Goal: Transaction & Acquisition: Purchase product/service

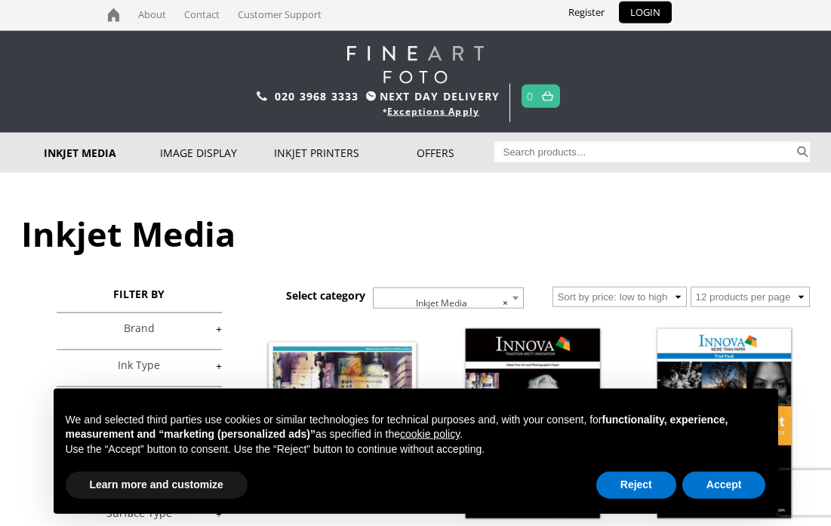
scroll to position [2, 0]
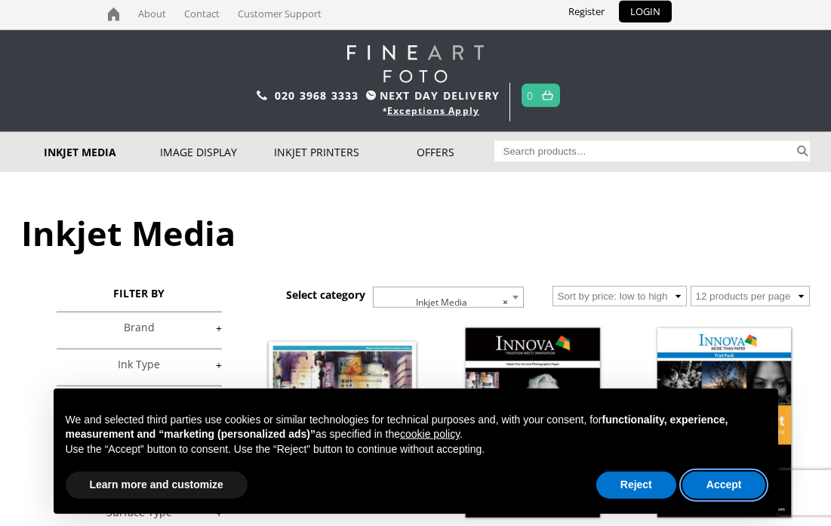
click at [712, 483] on button "Accept" at bounding box center [724, 485] width 84 height 27
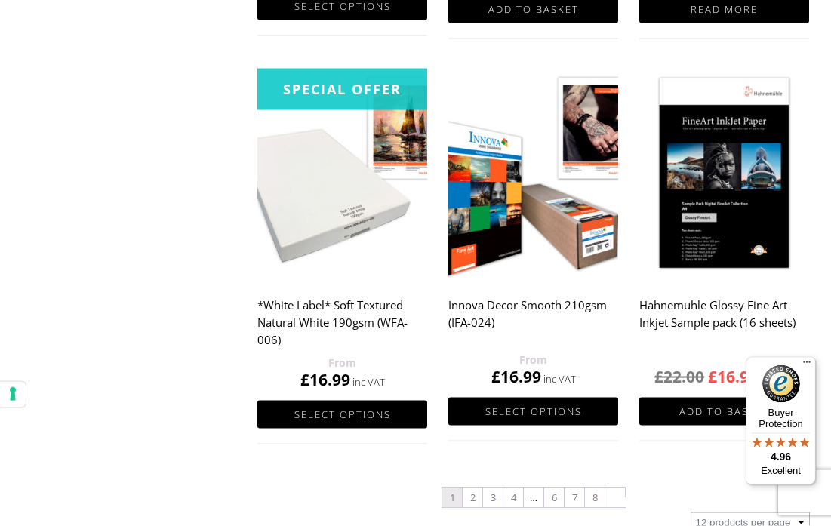
scroll to position [1504, 0]
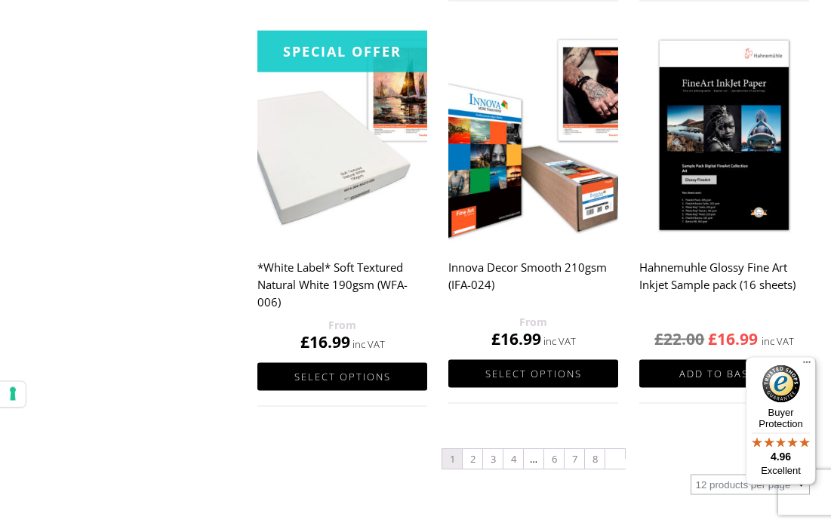
click at [471, 462] on link "2" at bounding box center [473, 460] width 20 height 20
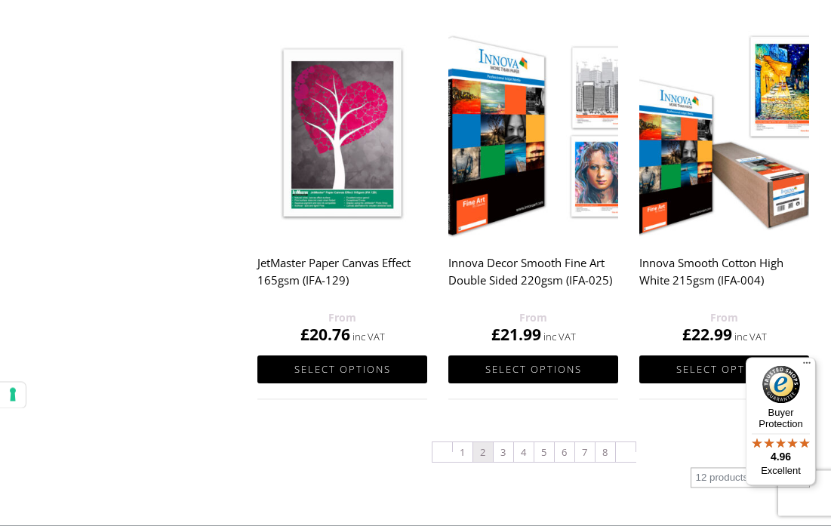
scroll to position [1510, 0]
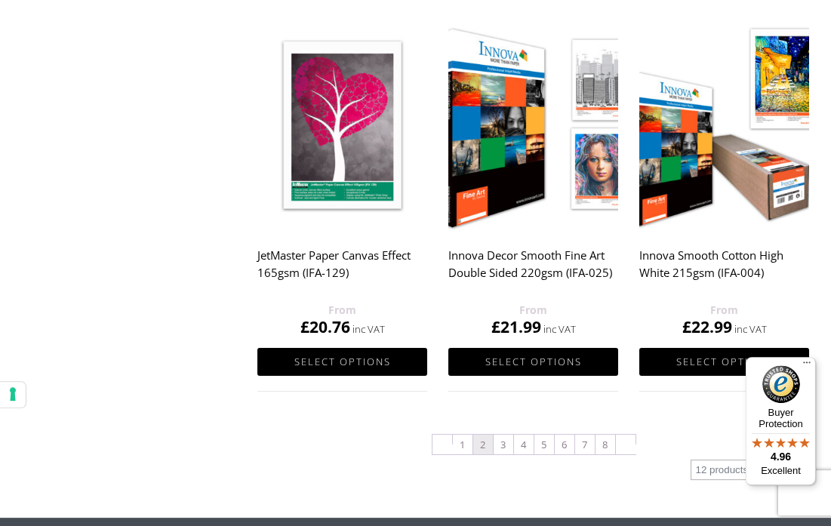
click at [502, 451] on link "3" at bounding box center [504, 445] width 20 height 20
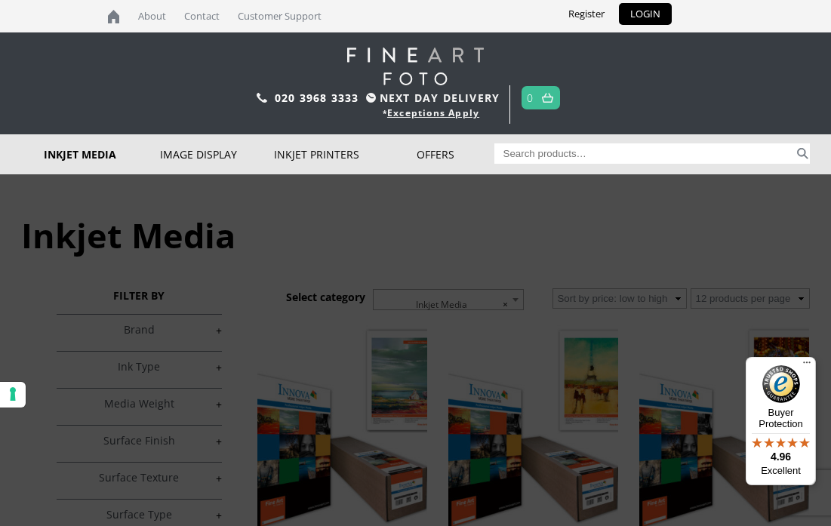
click at [0, 0] on link "Deal of the day" at bounding box center [0, 0] width 0 height 0
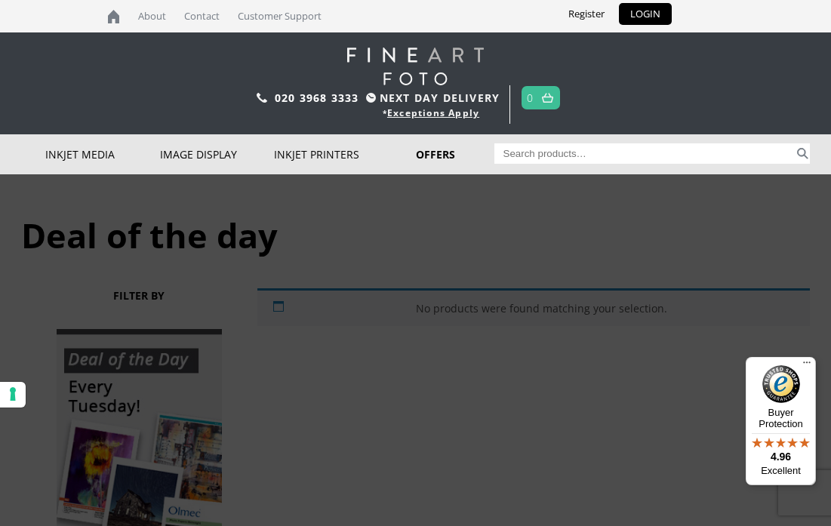
click at [0, 0] on link "Deal of the week" at bounding box center [0, 0] width 0 height 0
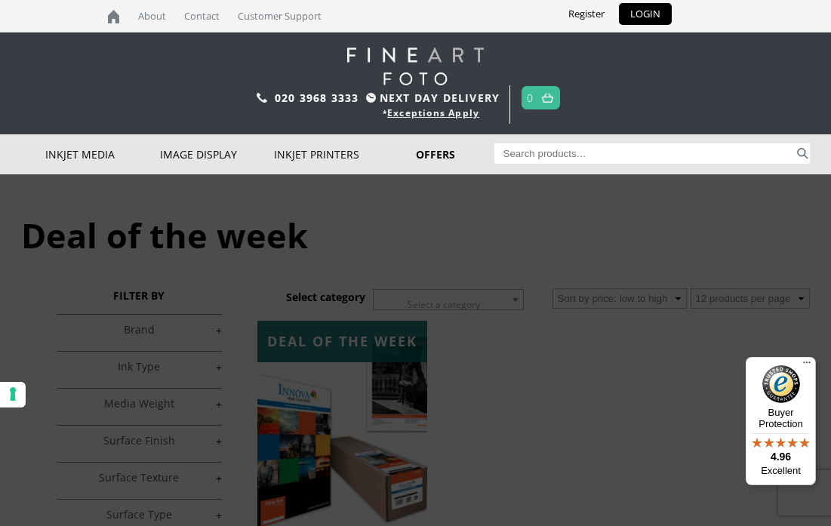
click at [0, 0] on link "Special Offer" at bounding box center [0, 0] width 0 height 0
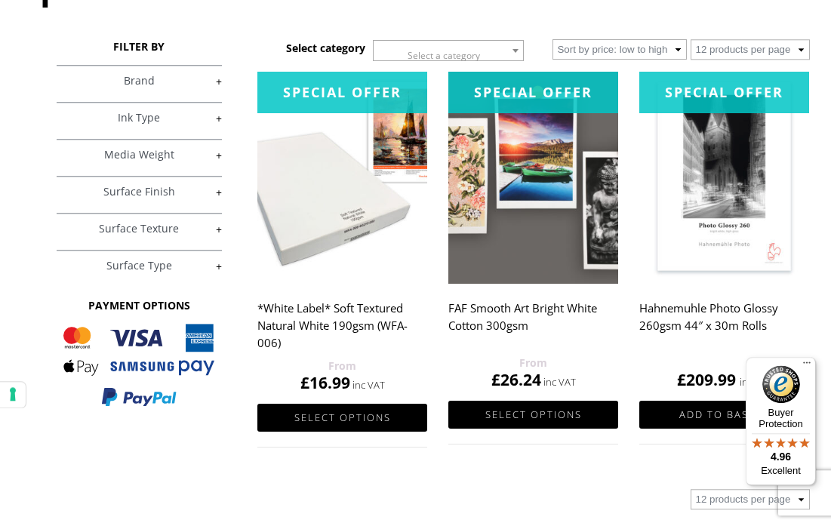
scroll to position [248, 0]
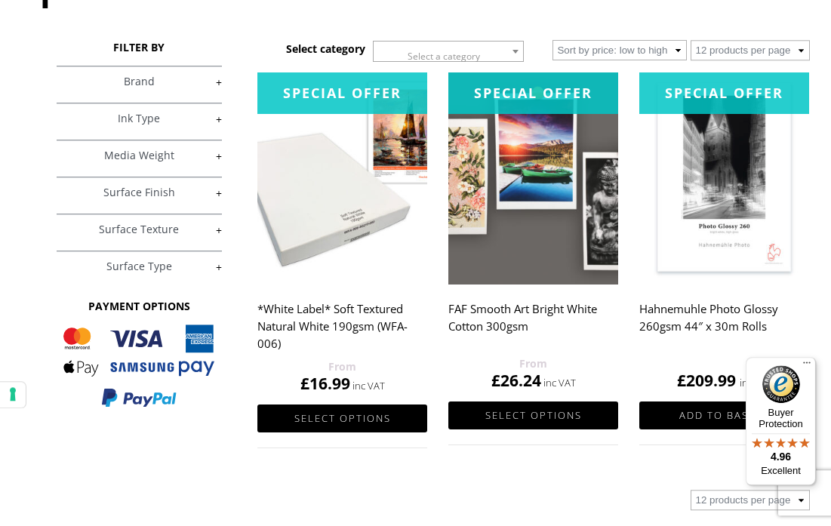
click at [478, 316] on h2 "FAF Smooth Art Bright White Cotton 300gsm" at bounding box center [533, 324] width 170 height 60
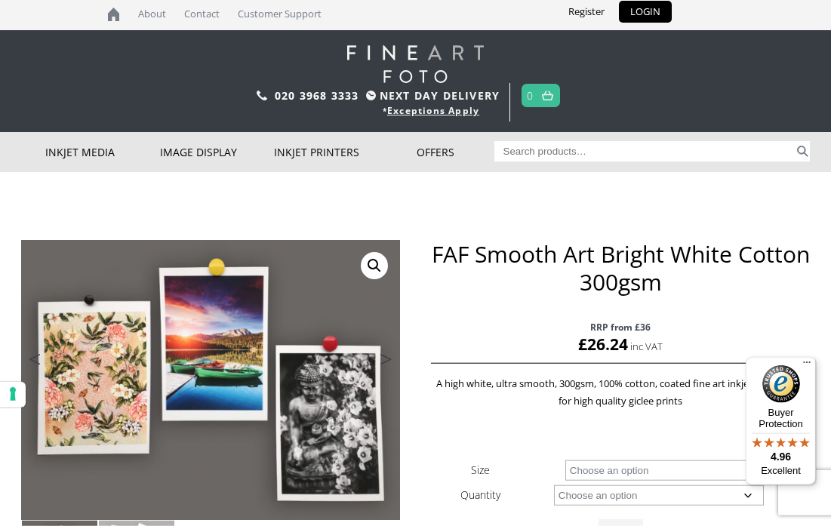
scroll to position [131, 0]
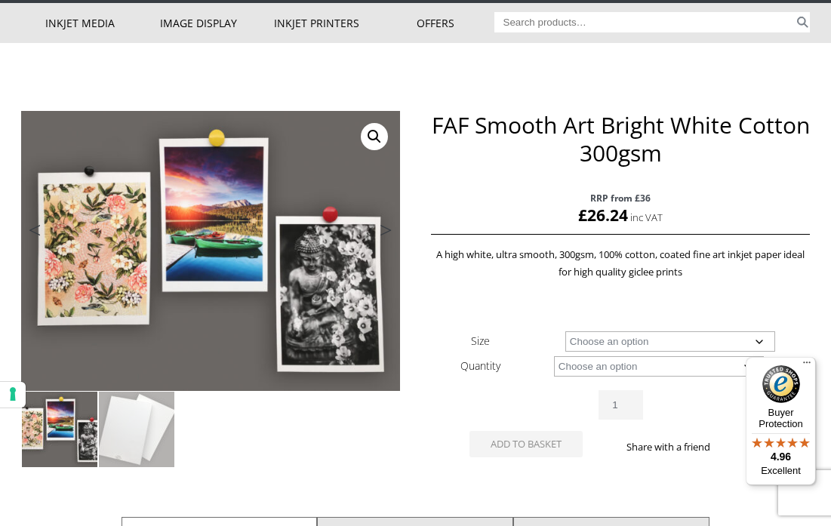
click at [743, 370] on select "Choose an option 25 Sheets" at bounding box center [659, 366] width 210 height 20
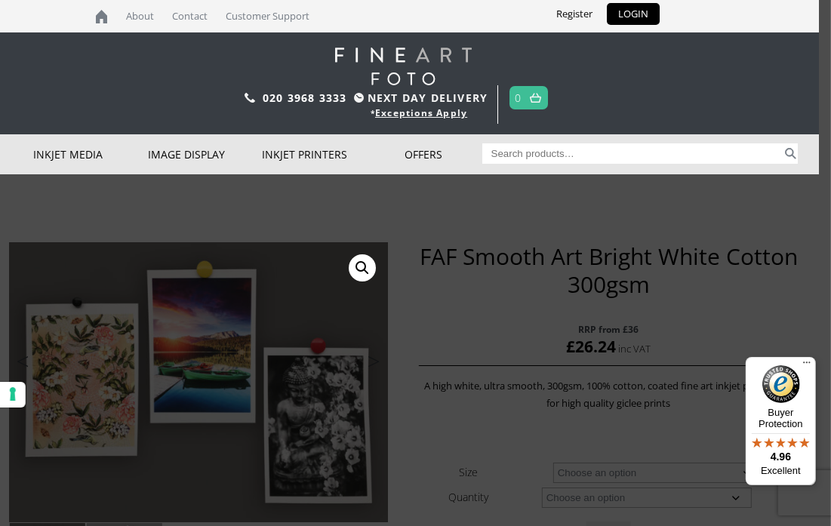
scroll to position [0, 13]
click at [0, 0] on link "Cashback Offer" at bounding box center [0, 0] width 0 height 0
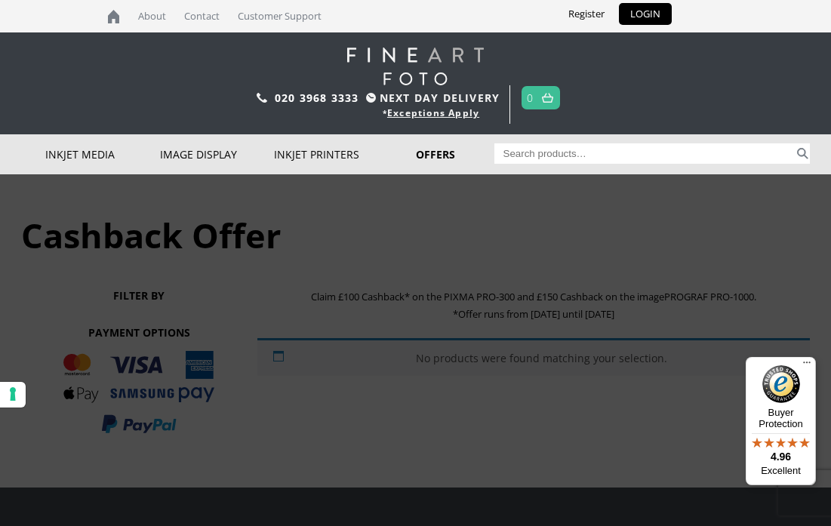
click at [0, 0] on link "Clearance Offer" at bounding box center [0, 0] width 0 height 0
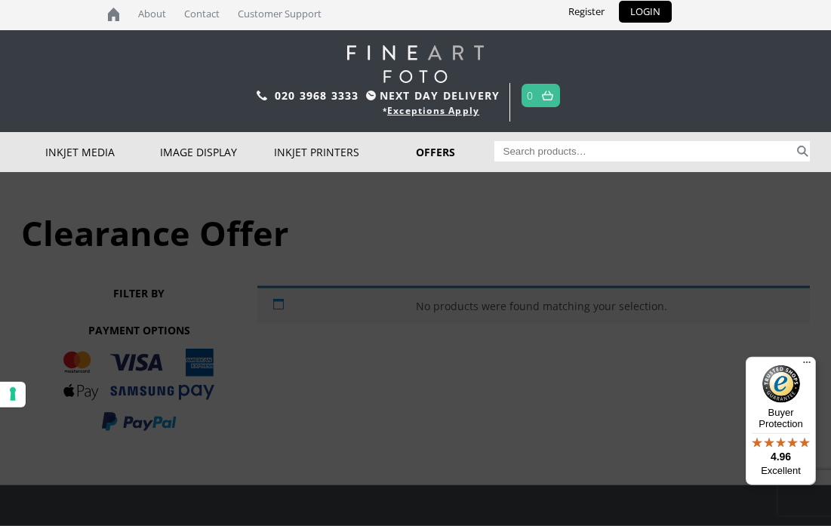
click at [0, 0] on link "Inkjet Fine Art Paper" at bounding box center [0, 0] width 0 height 0
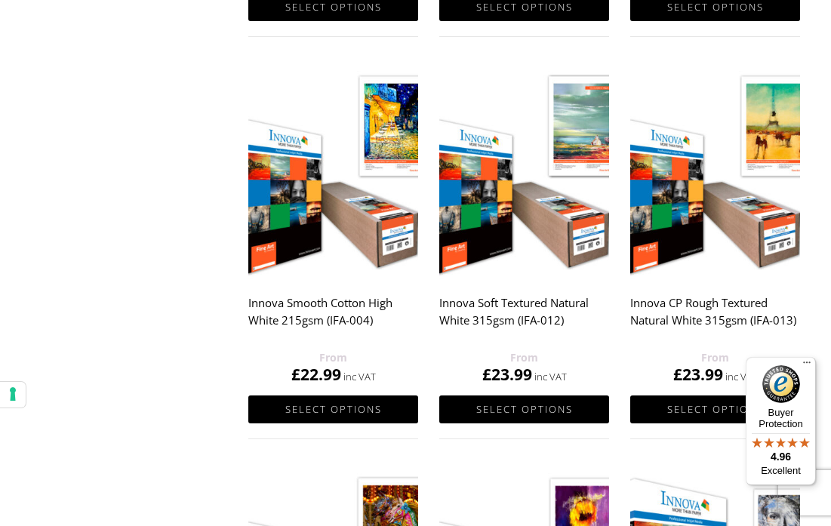
scroll to position [1091, 9]
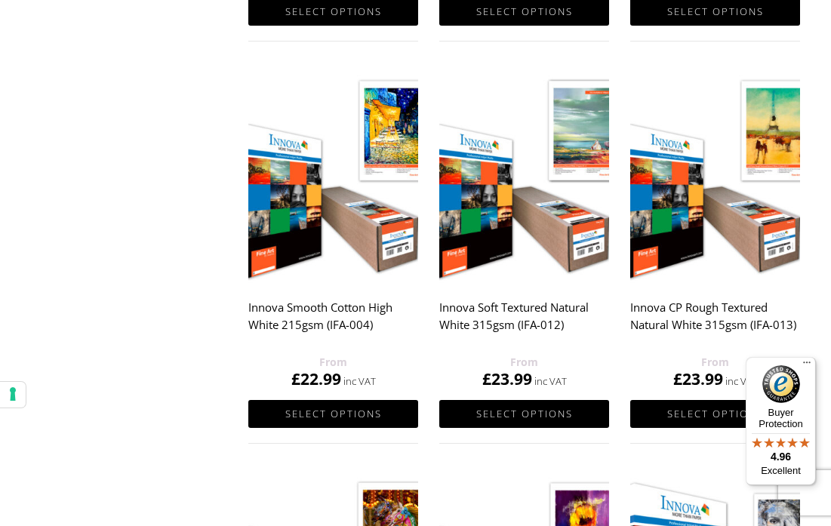
click at [475, 410] on link "Select options" at bounding box center [524, 414] width 170 height 28
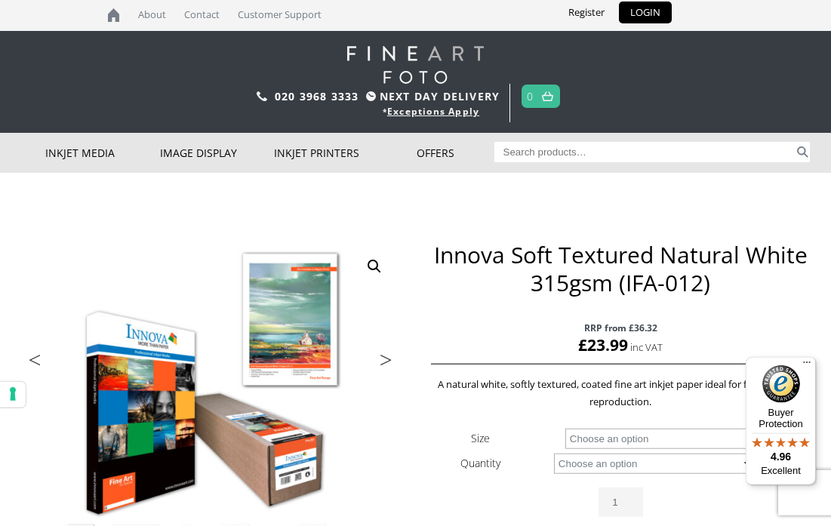
scroll to position [163, 0]
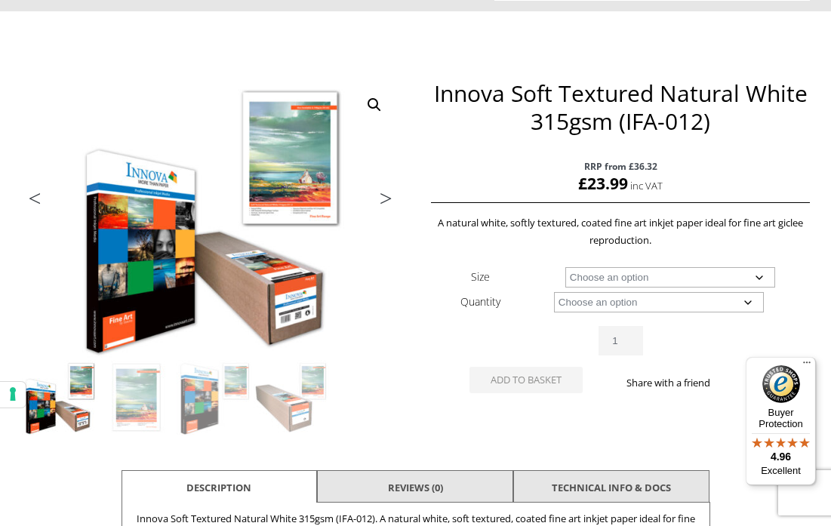
click at [758, 285] on select "Choose an option A4 Sheet A3 Sheet A3+ Sheet A2 Sheet 17" Wide Roll 24" Wide Ro…" at bounding box center [670, 277] width 210 height 20
select select "a4-sheet"
click at [762, 282] on select "Choose an option A4 Sheet A3 Sheet A3+ Sheet A2 Sheet 17" Wide Roll 24" Wide Ro…" at bounding box center [670, 277] width 210 height 20
click at [744, 306] on select "Choose an option 25 Sheets" at bounding box center [659, 302] width 210 height 20
select select "25-sheets"
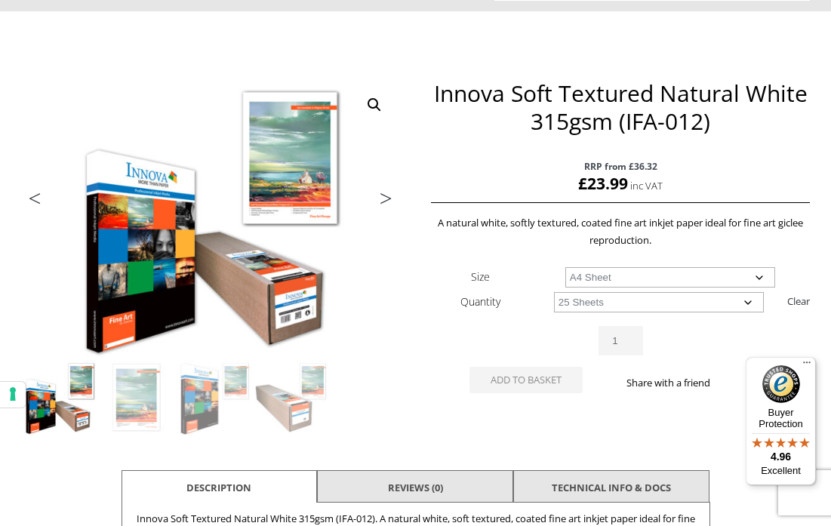
select select "a4-sheet"
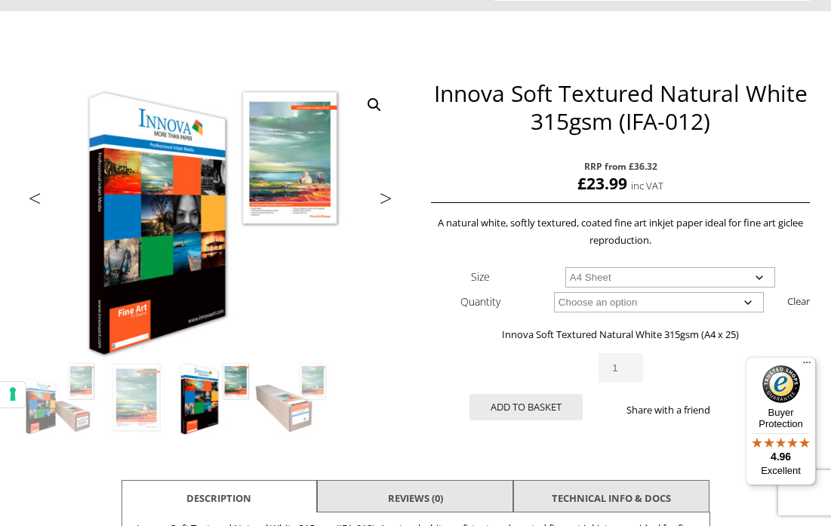
click at [635, 368] on input "1" at bounding box center [621, 367] width 44 height 29
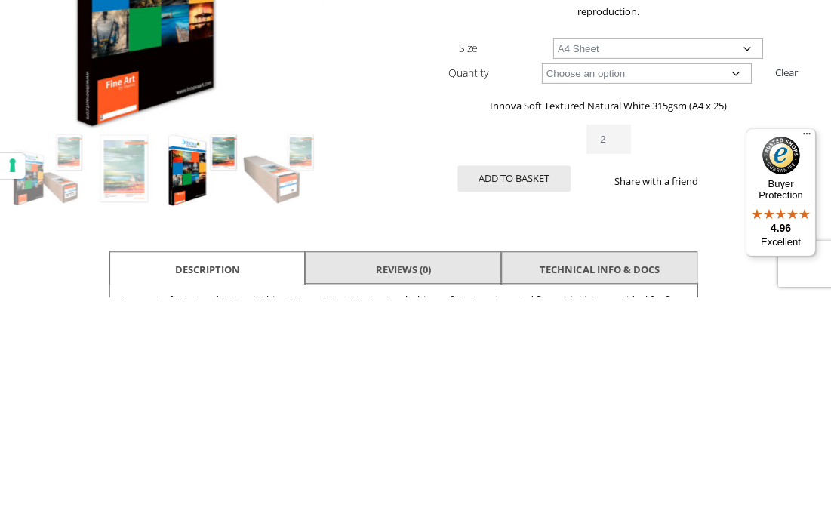
scroll to position [392, 13]
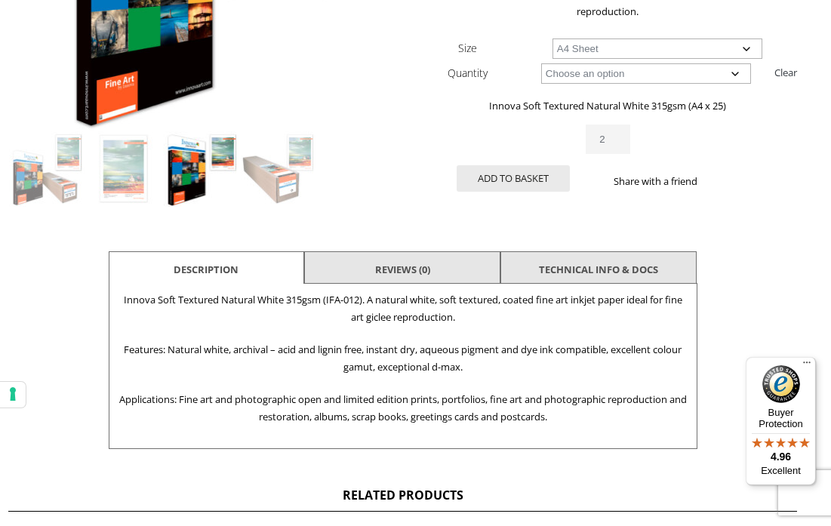
type input "2"
click at [526, 185] on button "Add to basket" at bounding box center [513, 178] width 113 height 26
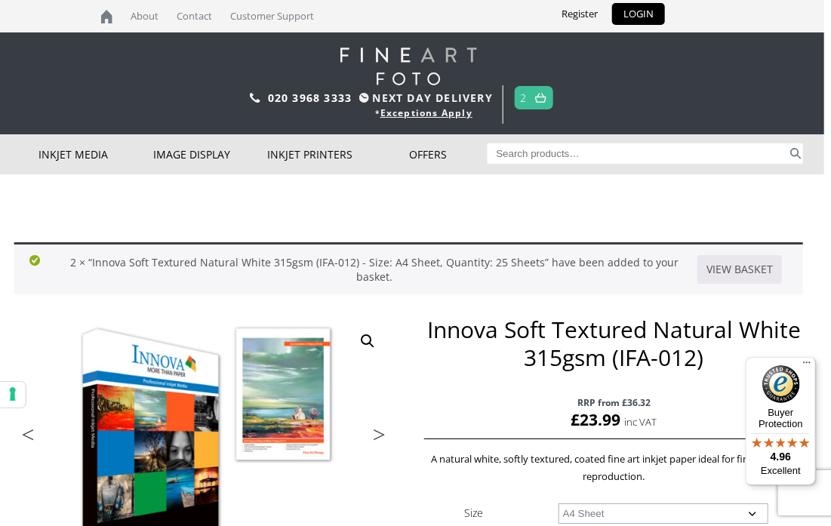
scroll to position [0, 8]
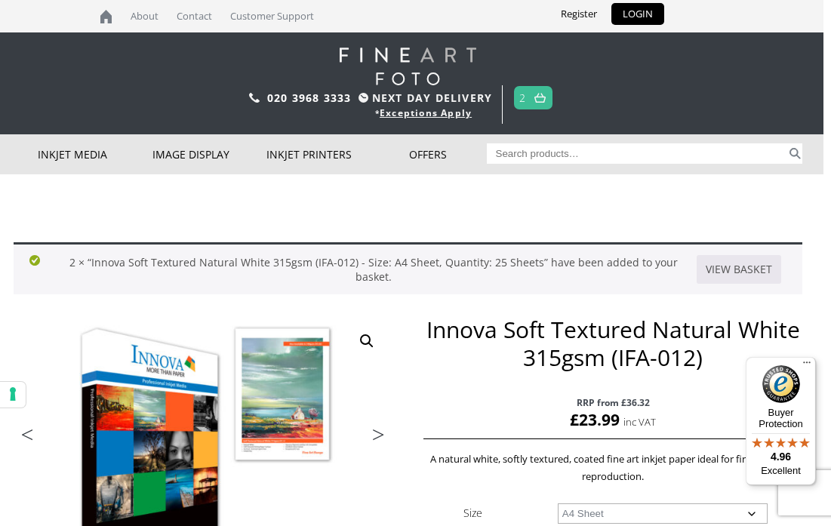
click at [747, 270] on link "View basket" at bounding box center [739, 269] width 85 height 29
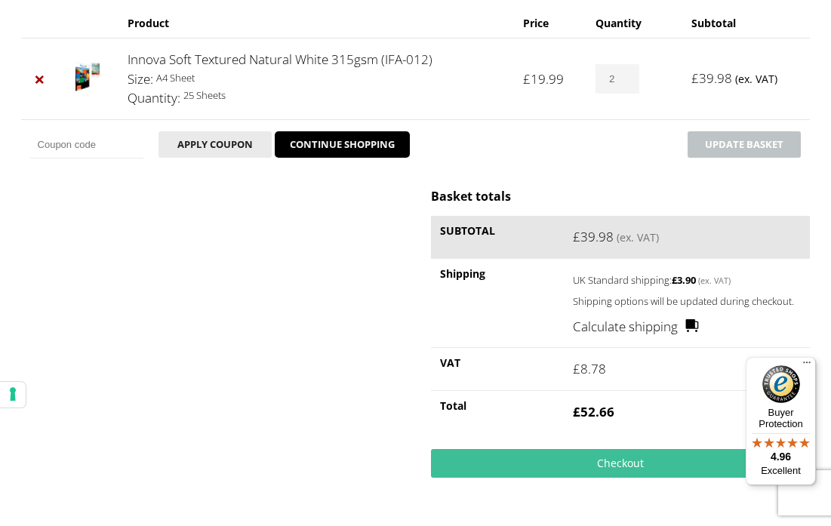
scroll to position [285, 0]
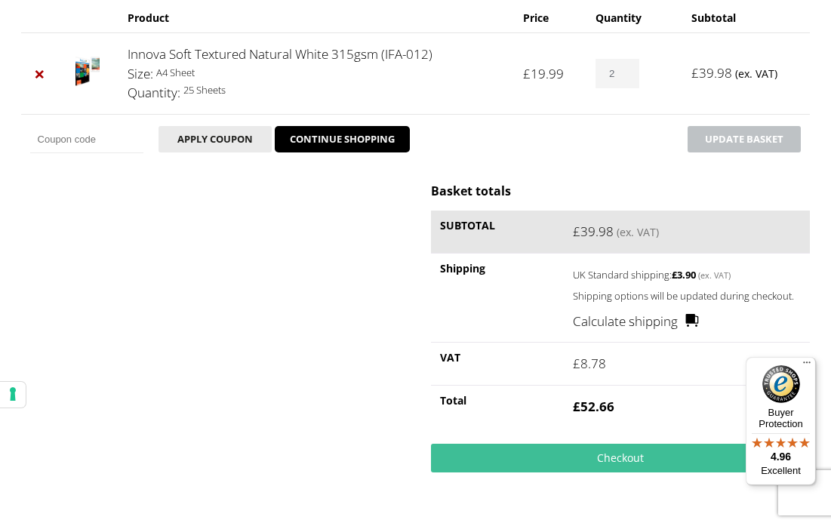
click at [590, 460] on link "Checkout" at bounding box center [620, 458] width 379 height 29
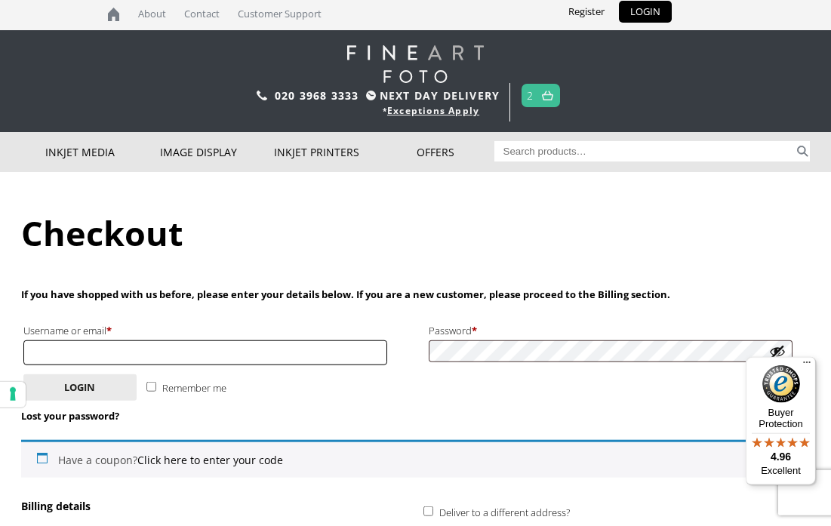
click at [333, 358] on input "Username or email * Required" at bounding box center [205, 352] width 364 height 25
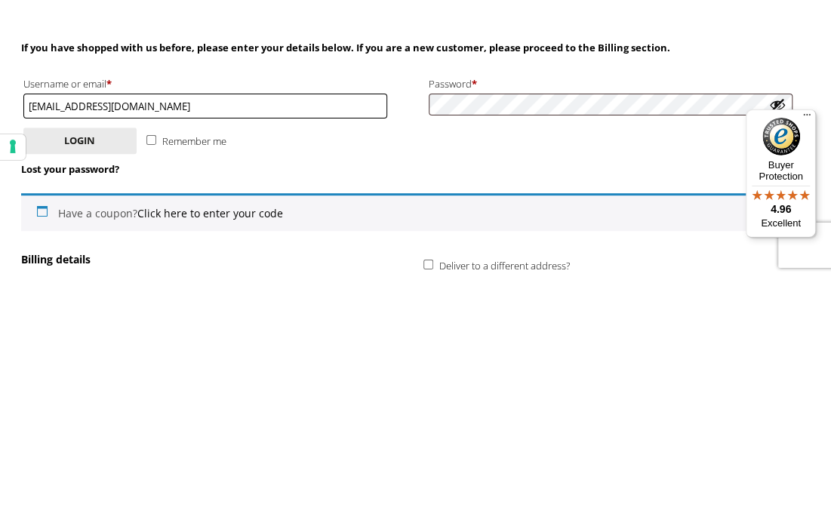
type input "[EMAIL_ADDRESS][DOMAIN_NAME]"
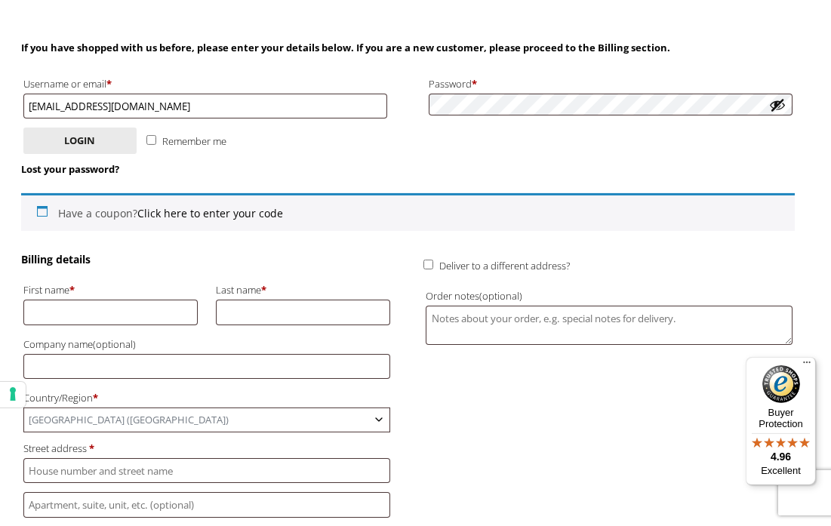
click at [776, 111] on button "Show password" at bounding box center [777, 105] width 17 height 17
click at [72, 129] on button "Login" at bounding box center [79, 141] width 113 height 26
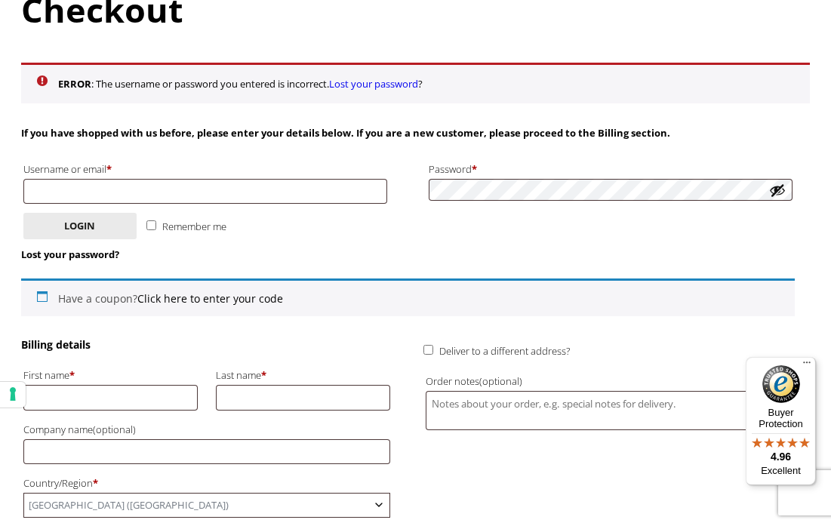
scroll to position [229, 0]
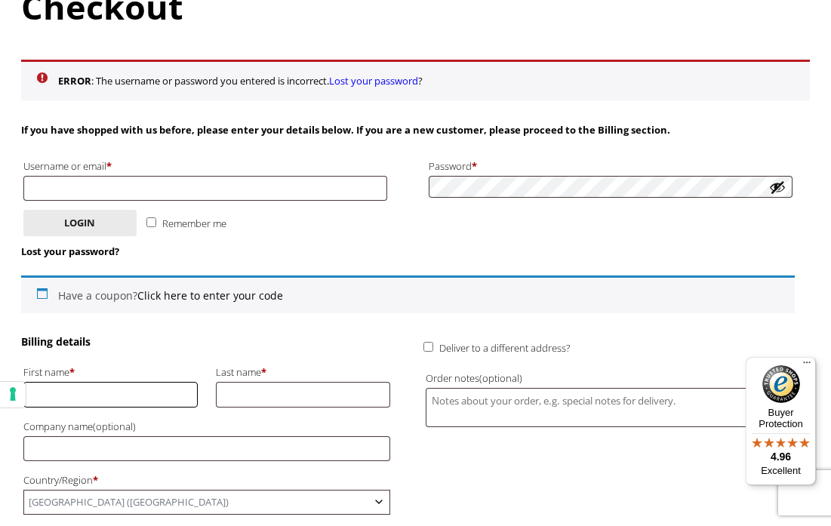
click at [60, 397] on input "First name *" at bounding box center [110, 394] width 174 height 25
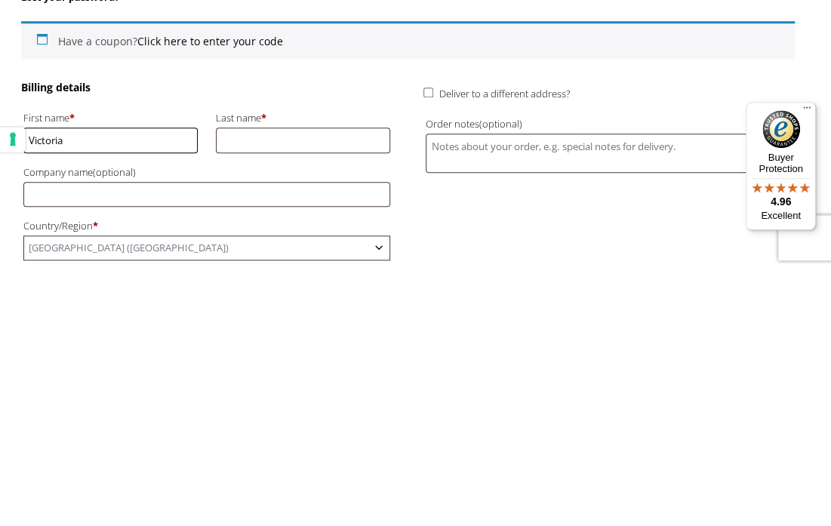
type input "Victoria"
click at [301, 383] on input "Last name *" at bounding box center [303, 395] width 174 height 25
type input "MCGaughey"
click at [381, 497] on b "Country/Region" at bounding box center [379, 503] width 12 height 12
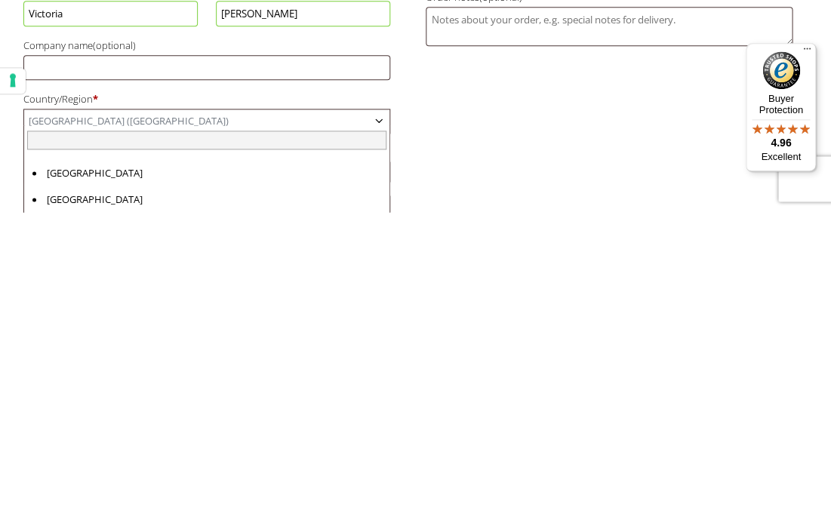
scroll to position [6103, 0]
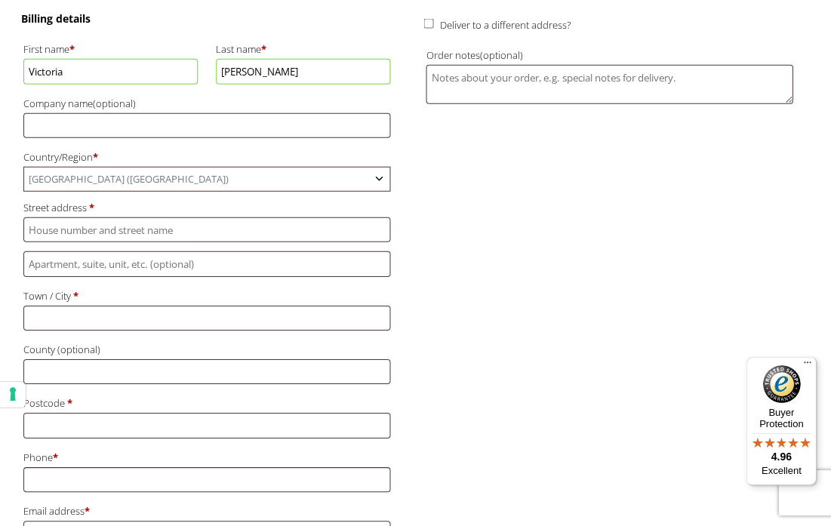
scroll to position [534, 0]
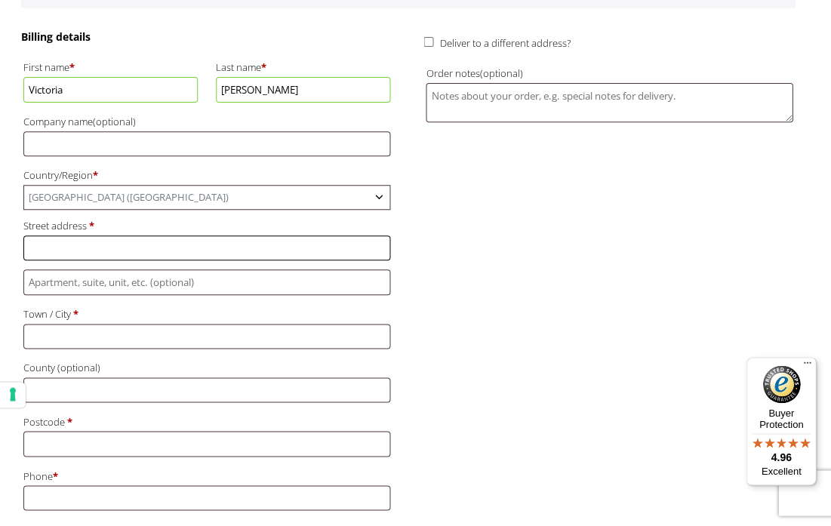
click at [198, 237] on input "Street address *" at bounding box center [206, 248] width 367 height 25
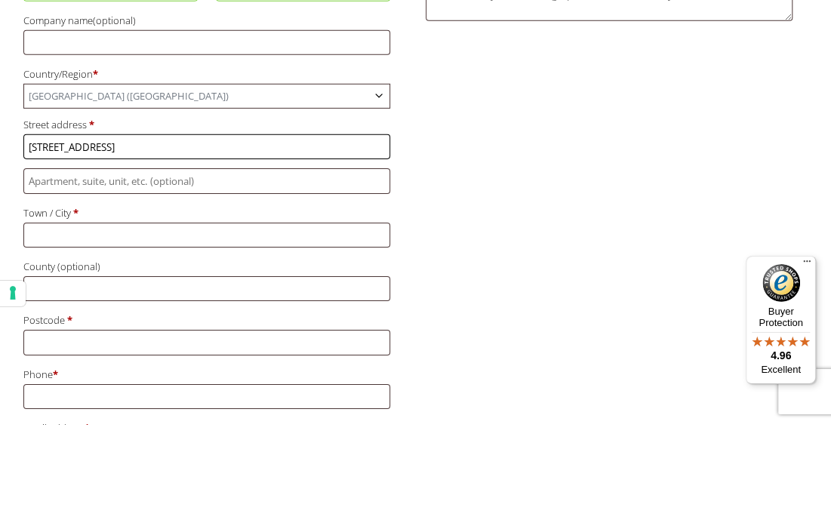
type input "[STREET_ADDRESS]"
click at [52, 324] on input "Town / City *" at bounding box center [206, 336] width 367 height 25
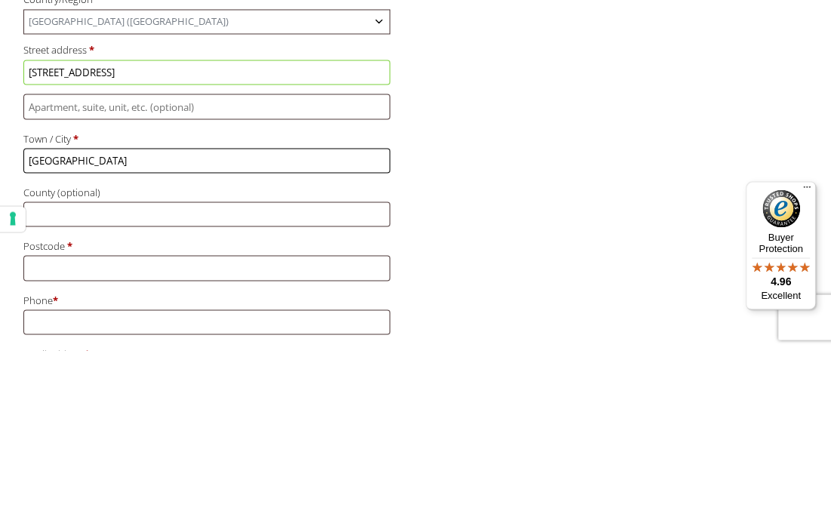
type input "[GEOGRAPHIC_DATA]"
click at [266, 377] on input "County (optional)" at bounding box center [206, 389] width 367 height 25
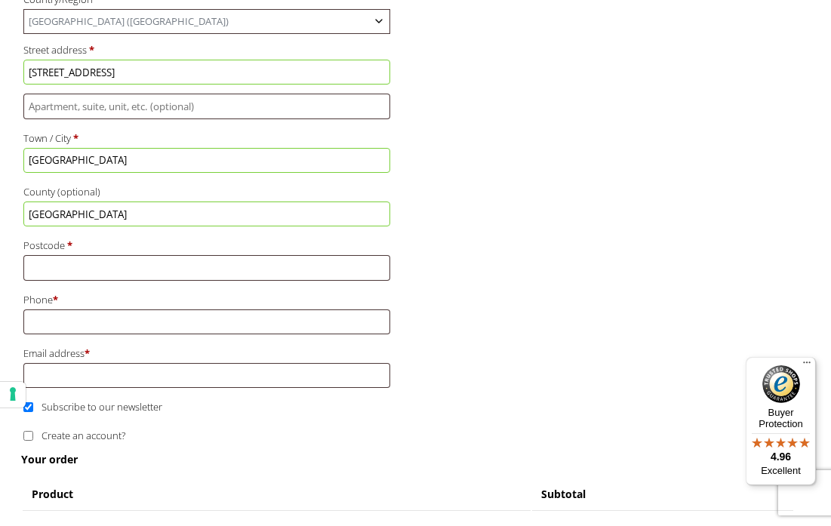
type input "[GEOGRAPHIC_DATA]"
click at [57, 255] on input "Postcode *" at bounding box center [206, 267] width 367 height 25
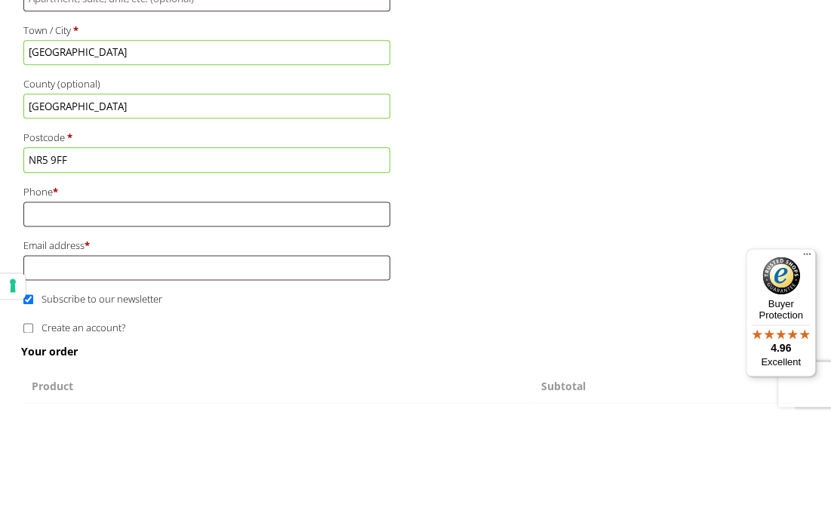
scroll to position [818, 0]
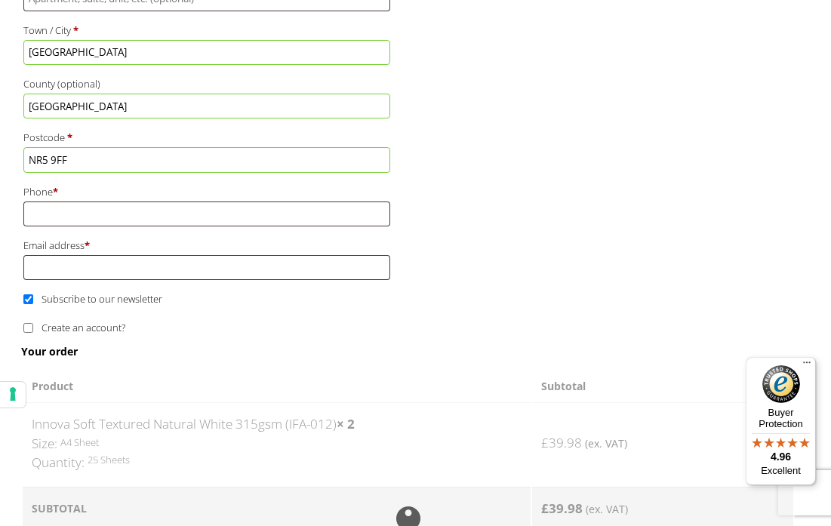
type input "NR5 9FF"
click at [146, 202] on input "Phone *" at bounding box center [206, 214] width 367 height 25
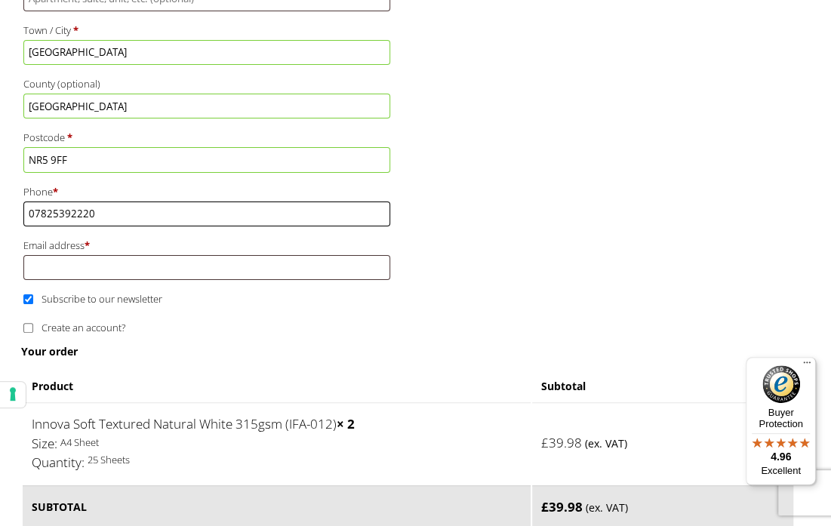
type input "07825392220"
click at [62, 255] on input "Email address *" at bounding box center [206, 267] width 367 height 25
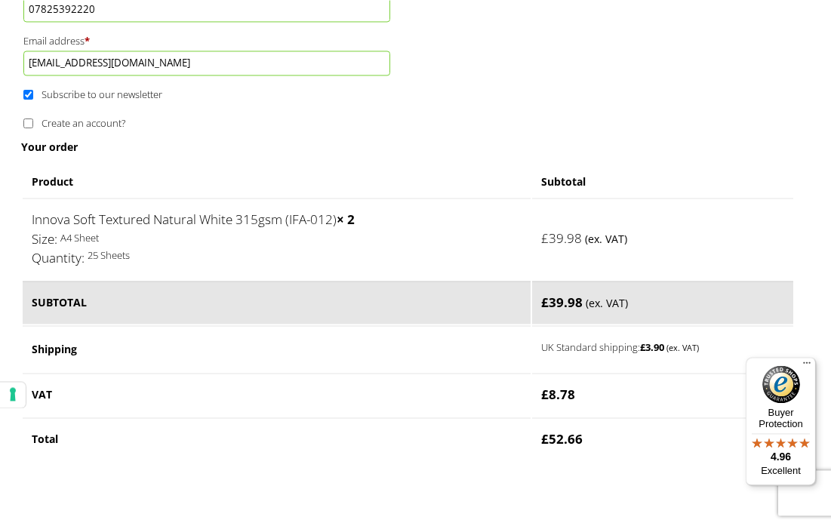
scroll to position [1002, 0]
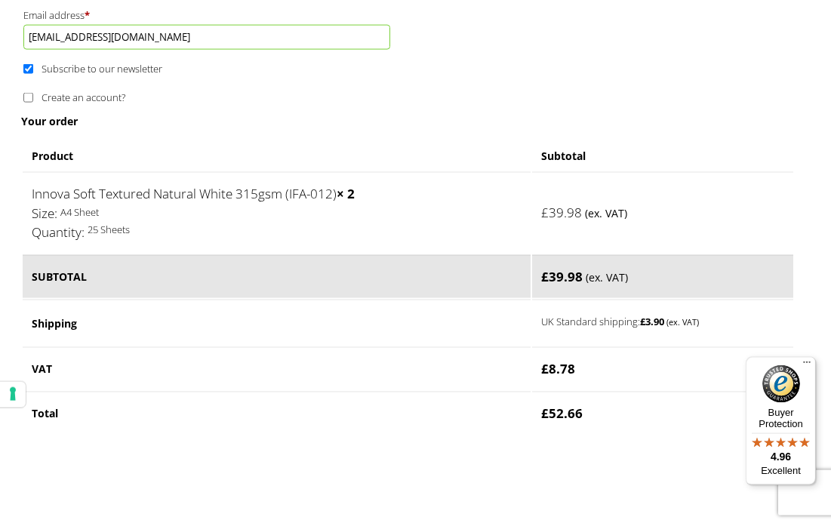
type input "[EMAIL_ADDRESS][DOMAIN_NAME]"
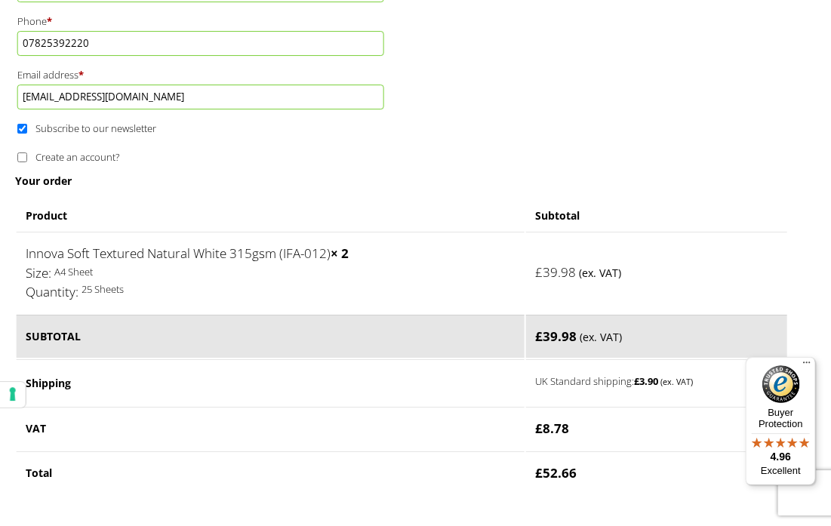
scroll to position [988, 6]
click at [27, 124] on input "Subscribe to our newsletter" at bounding box center [22, 129] width 10 height 10
checkbox input "false"
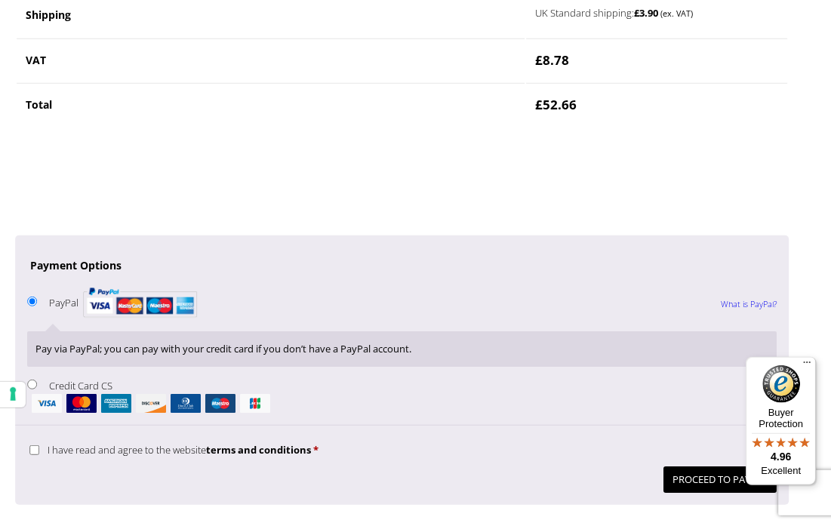
scroll to position [1409, 6]
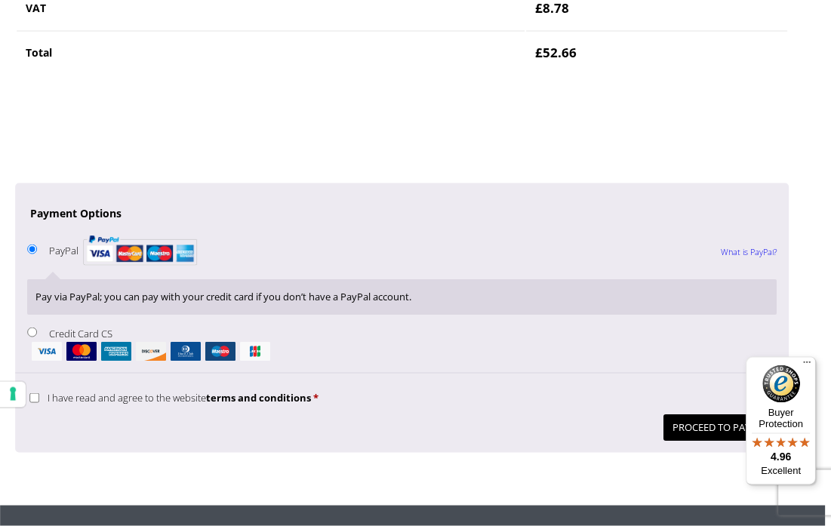
click at [36, 393] on input "I have read and agree to the website terms and conditions *" at bounding box center [34, 398] width 10 height 10
checkbox input "true"
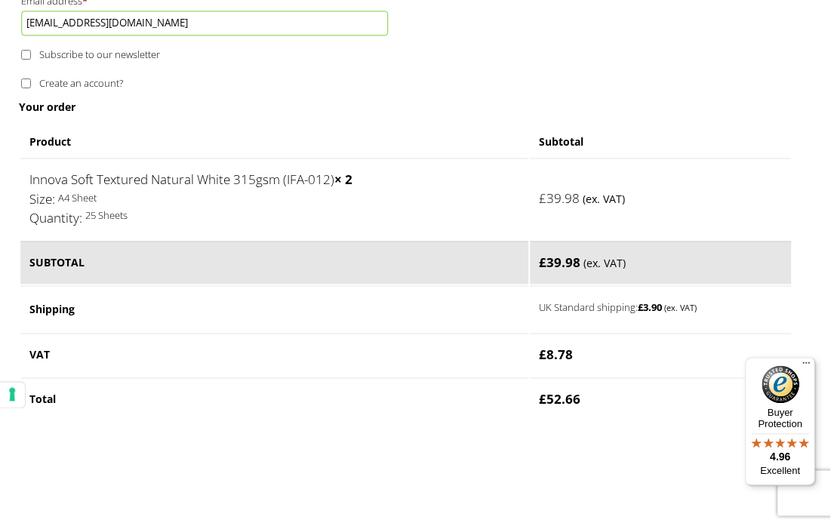
scroll to position [1066, 2]
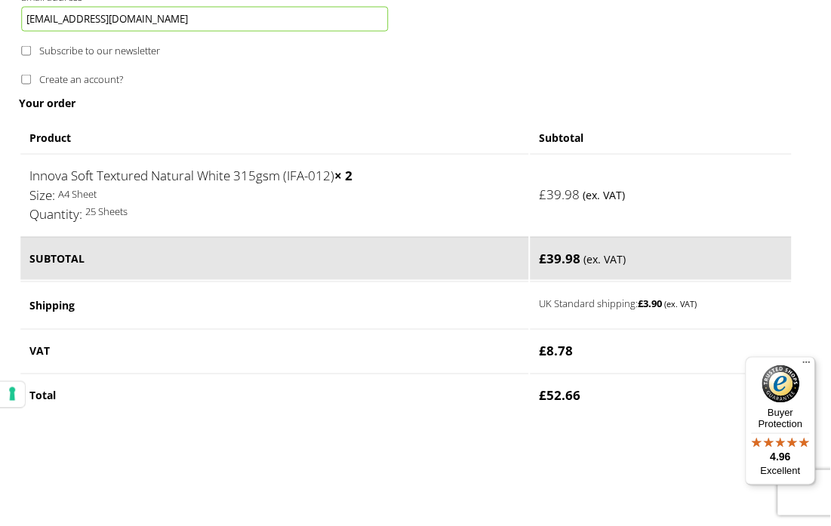
click at [605, 294] on label "UK Standard shipping: £ 3.90 (ex. VAT)" at bounding box center [650, 303] width 220 height 18
click at [606, 294] on label "UK Standard shipping: £ 3.90 (ex. VAT)" at bounding box center [650, 303] width 220 height 18
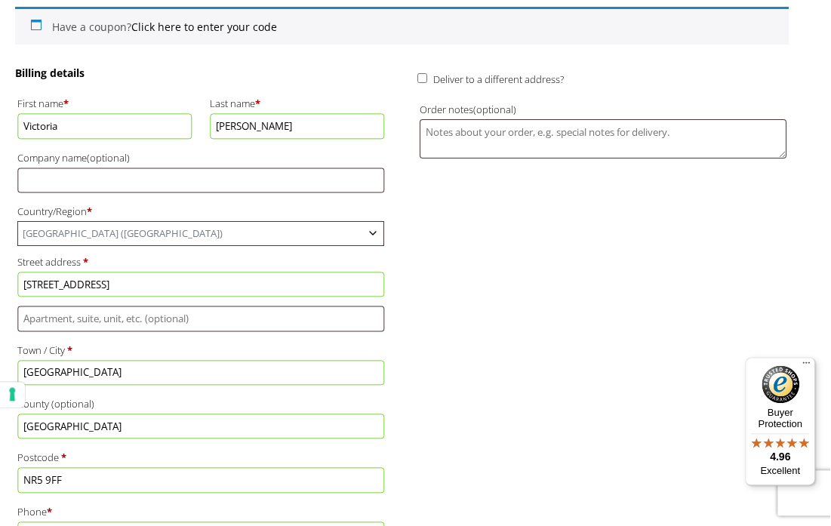
scroll to position [497, 5]
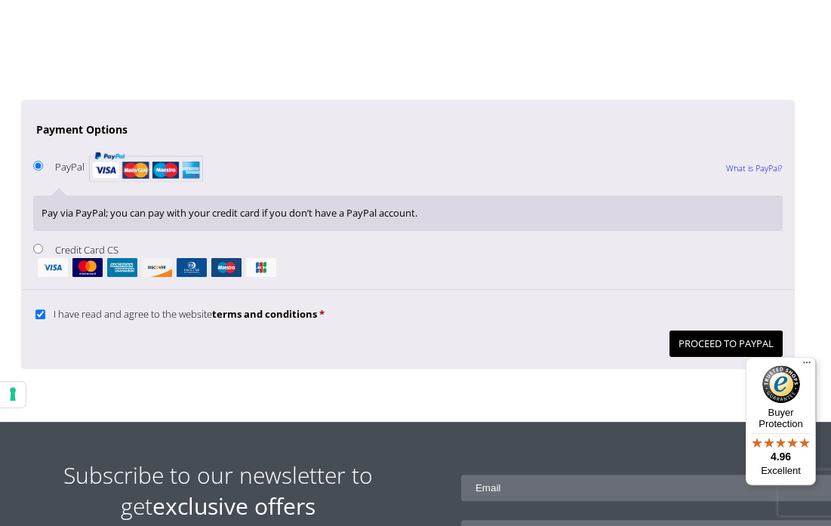
click at [707, 331] on button "Proceed to PayPal" at bounding box center [726, 344] width 113 height 26
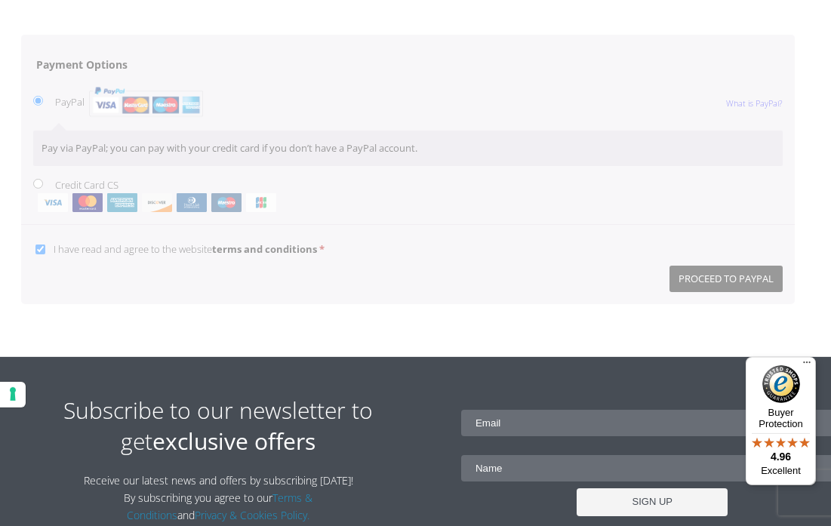
scroll to position [1559, 0]
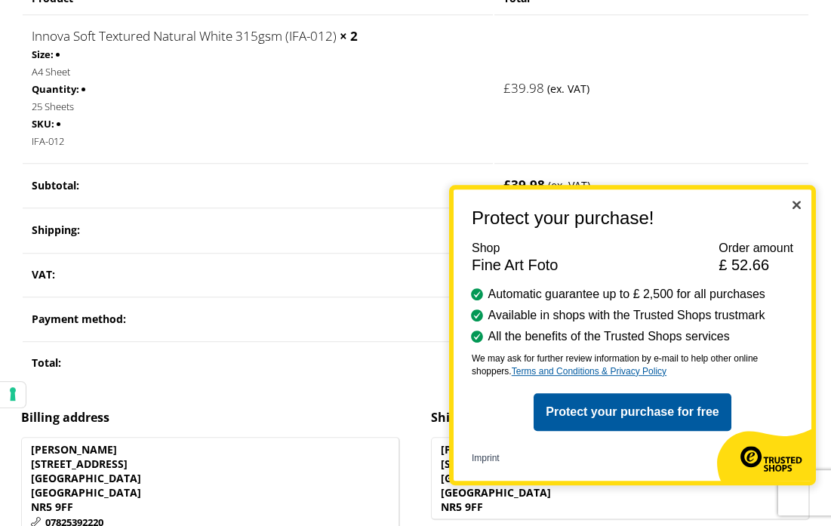
scroll to position [462, 0]
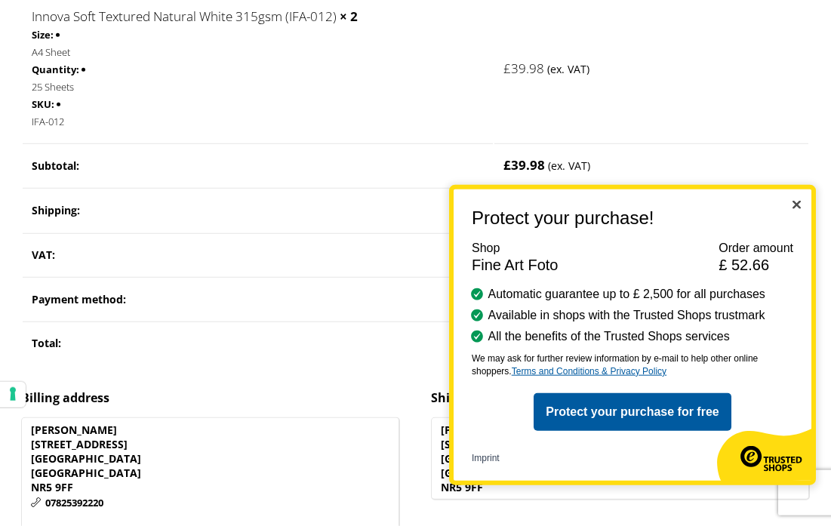
click at [793, 229] on h1 "Protect your purchase!" at bounding box center [627, 218] width 346 height 21
click at [796, 229] on h1 "Protect your purchase!" at bounding box center [627, 218] width 346 height 21
click at [794, 213] on button "Close" at bounding box center [797, 206] width 8 height 13
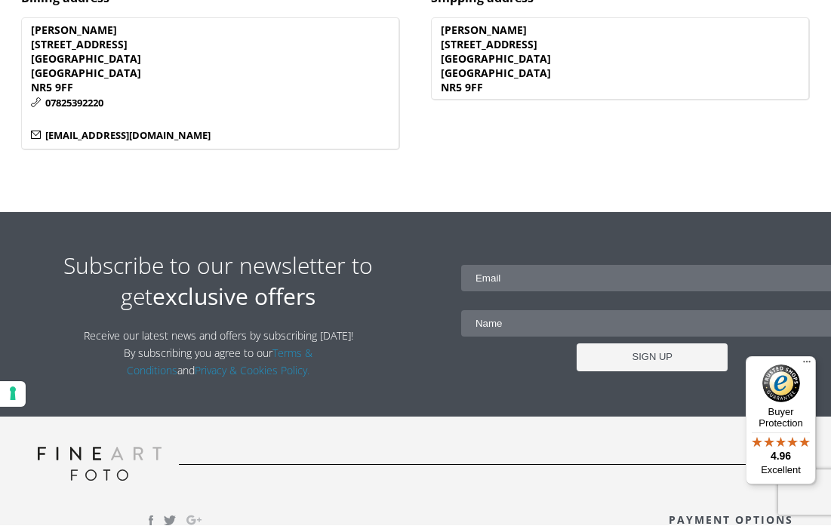
scroll to position [861, 0]
